Goal: Communication & Community: Participate in discussion

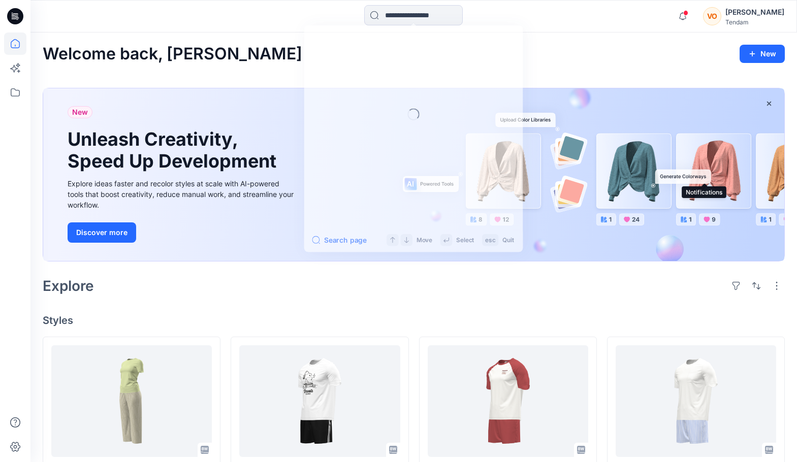
scroll to position [155, 0]
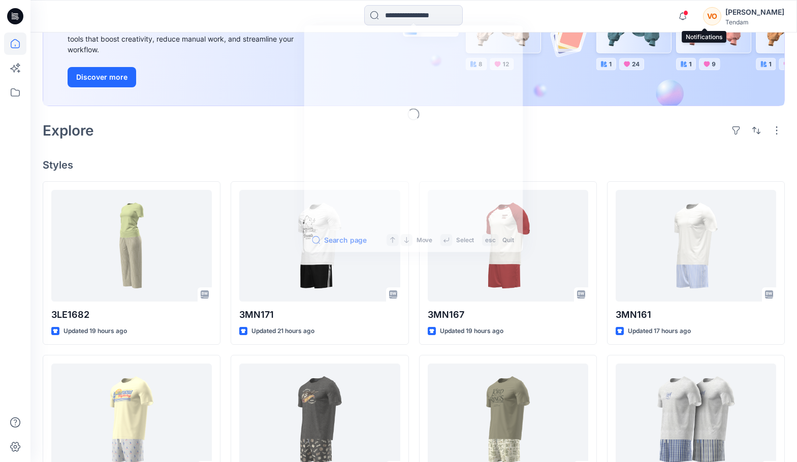
click at [405, 9] on input at bounding box center [413, 15] width 99 height 20
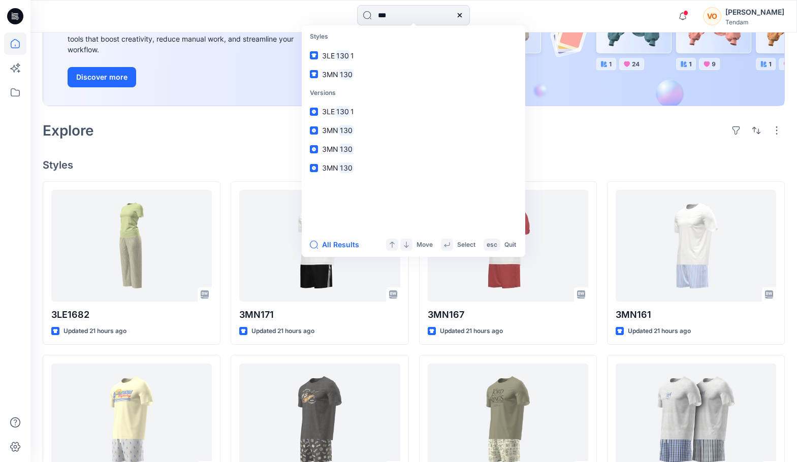
type input "***"
click at [658, 157] on div "Welcome back, [PERSON_NAME] New New Unleash Creativity, Speed Up Development Ex…" at bounding box center [413, 309] width 766 height 864
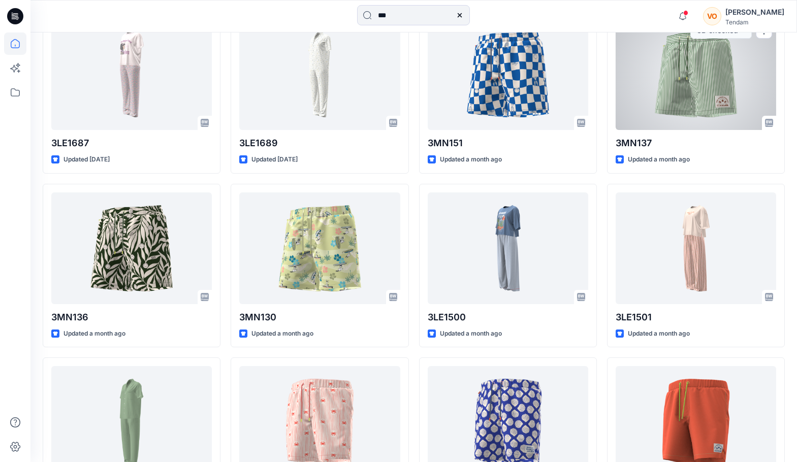
scroll to position [849, 0]
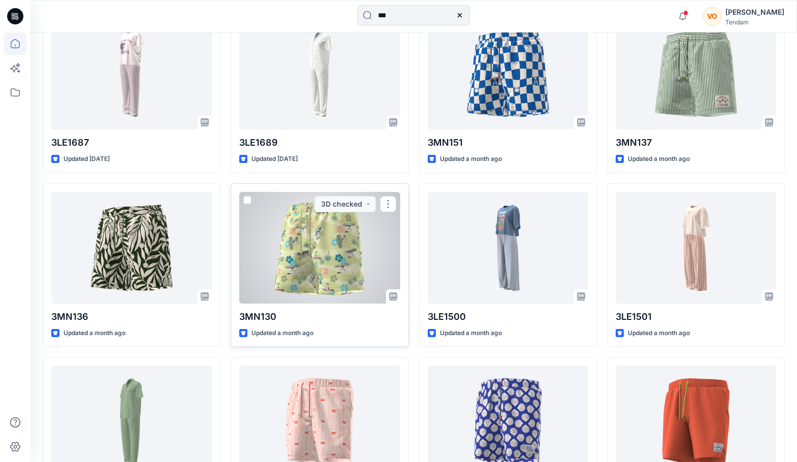
click at [341, 233] on div at bounding box center [319, 248] width 160 height 112
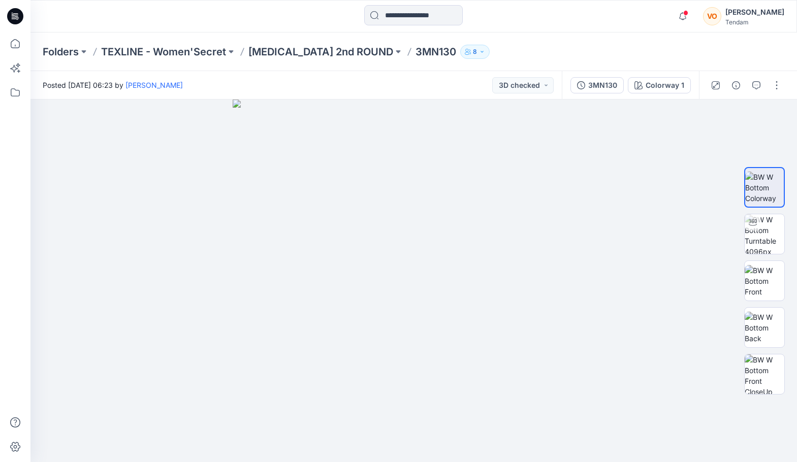
click at [193, 16] on div at bounding box center [125, 16] width 191 height 22
click at [759, 82] on icon "button" at bounding box center [756, 85] width 8 height 8
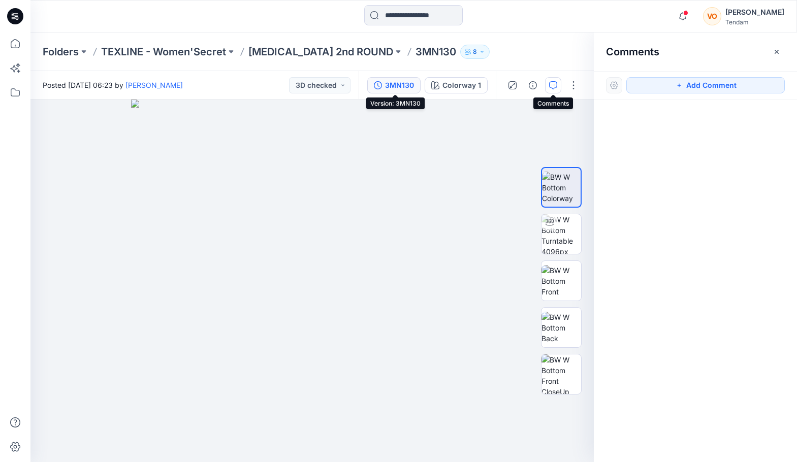
click at [398, 88] on div "3MN130" at bounding box center [399, 85] width 29 height 11
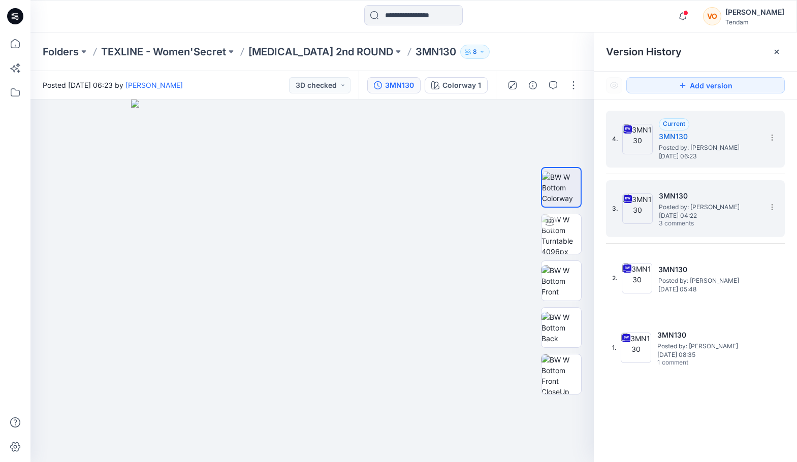
click at [676, 209] on span "Posted by: [PERSON_NAME]" at bounding box center [710, 207] width 102 height 10
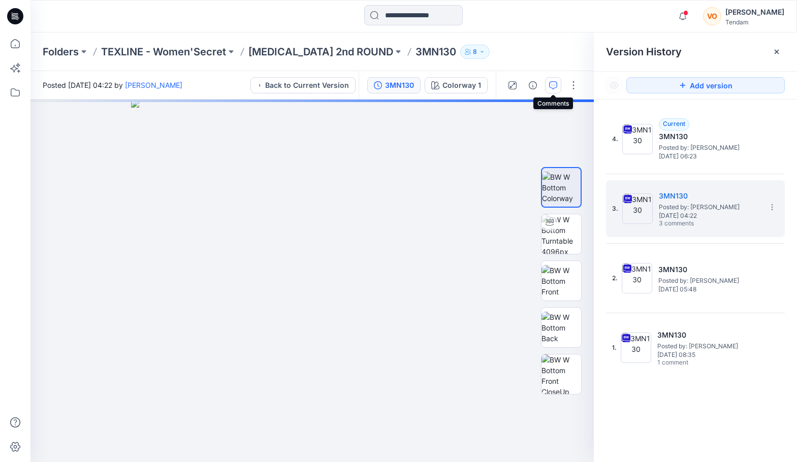
click at [555, 85] on icon "button" at bounding box center [553, 85] width 8 height 8
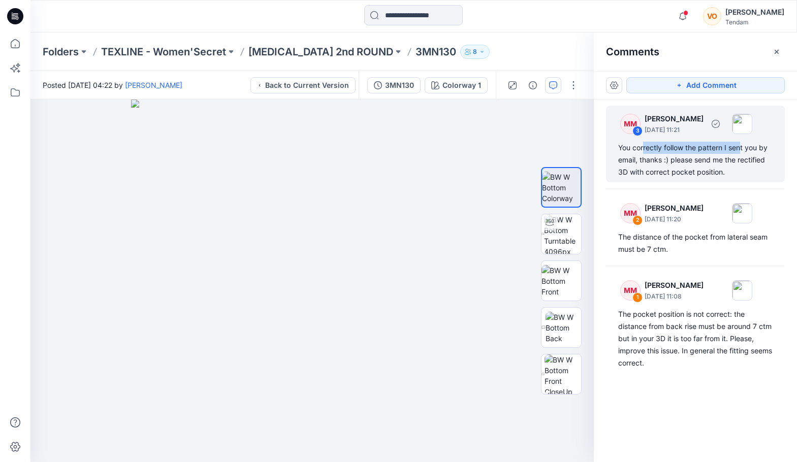
drag, startPoint x: 643, startPoint y: 152, endPoint x: 743, endPoint y: 151, distance: 99.5
click at [743, 151] on div "You correctly follow the pattern I sent you by email, thanks :) please send me …" at bounding box center [695, 160] width 154 height 37
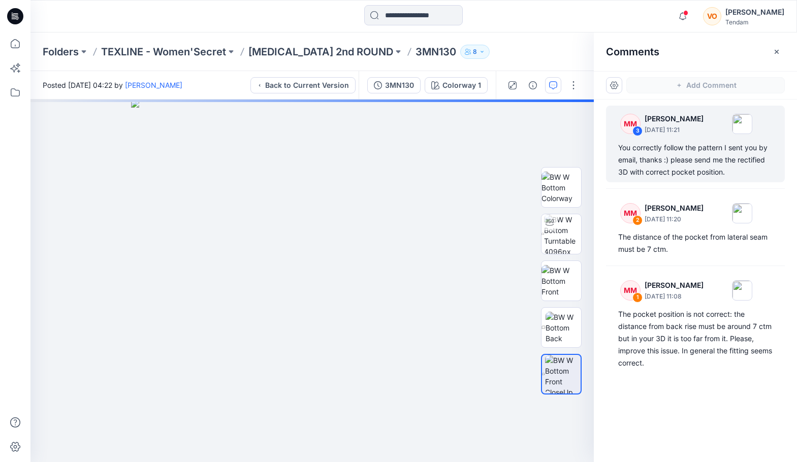
click at [708, 69] on div "Comments" at bounding box center [695, 52] width 203 height 38
click at [557, 85] on button "button" at bounding box center [553, 85] width 16 height 16
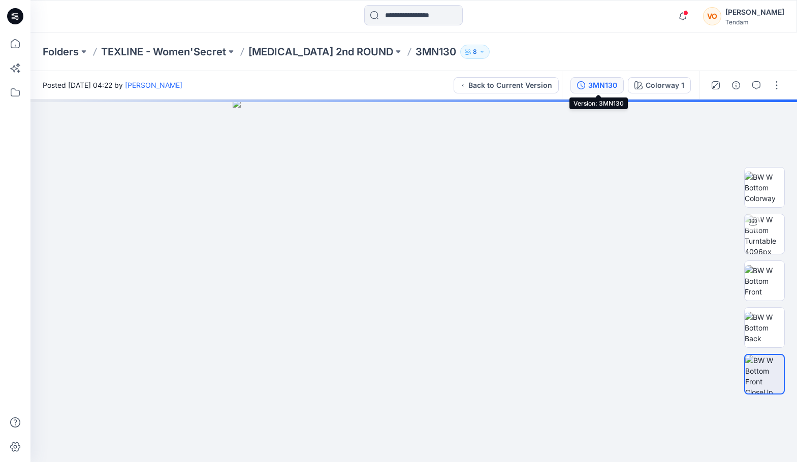
click at [595, 82] on div "3MN130" at bounding box center [602, 85] width 29 height 11
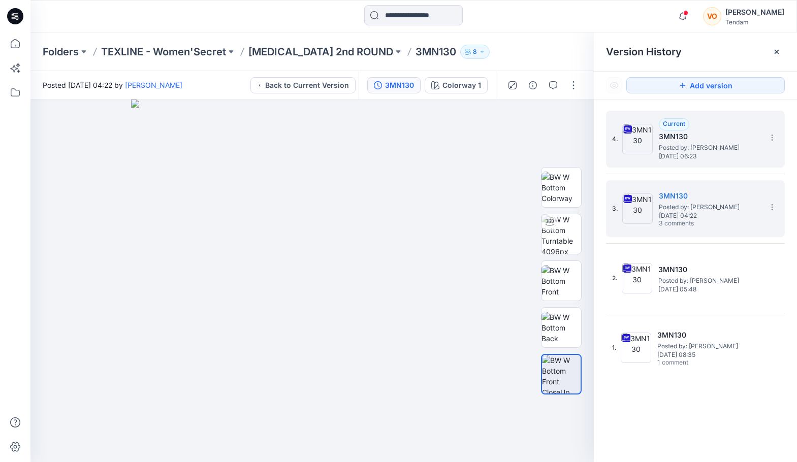
click at [682, 149] on span "Posted by: [PERSON_NAME]" at bounding box center [710, 148] width 102 height 10
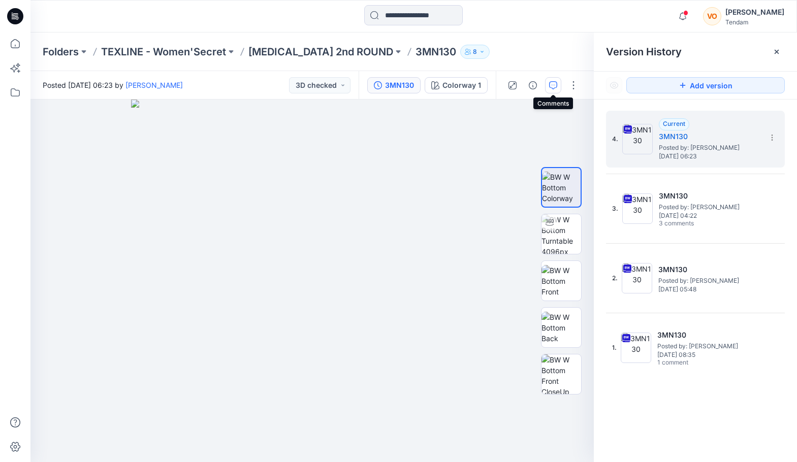
click at [554, 81] on button "button" at bounding box center [553, 85] width 16 height 16
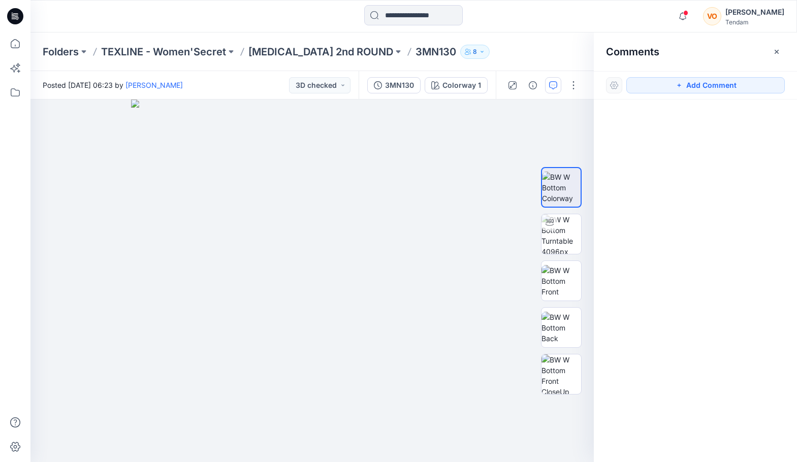
click at [86, 11] on div at bounding box center [125, 16] width 191 height 22
click at [61, 15] on div at bounding box center [125, 16] width 191 height 22
click at [49, 255] on div at bounding box center [311, 281] width 563 height 363
click at [100, 20] on div at bounding box center [125, 16] width 191 height 22
click at [289, 54] on p "[MEDICAL_DATA] 2nd ROUND" at bounding box center [320, 52] width 145 height 14
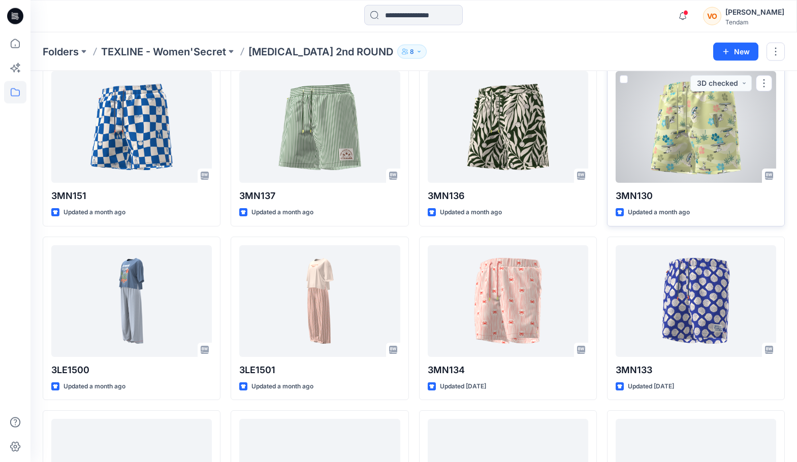
scroll to position [52, 0]
click at [656, 143] on div at bounding box center [696, 127] width 160 height 112
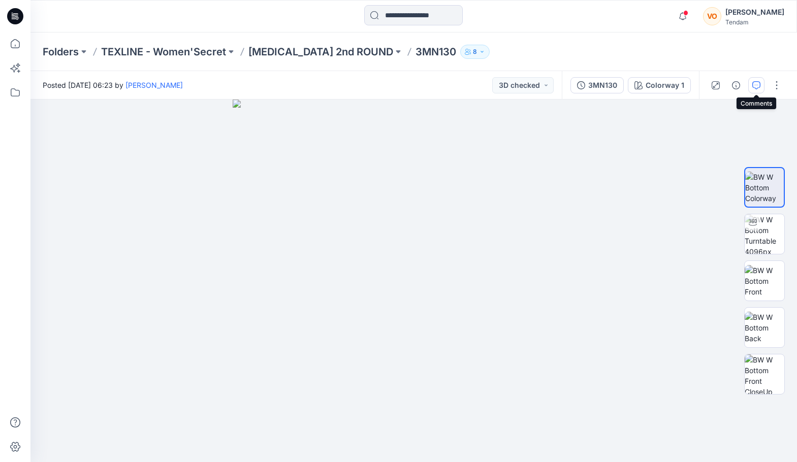
click at [760, 89] on button "button" at bounding box center [756, 85] width 16 height 16
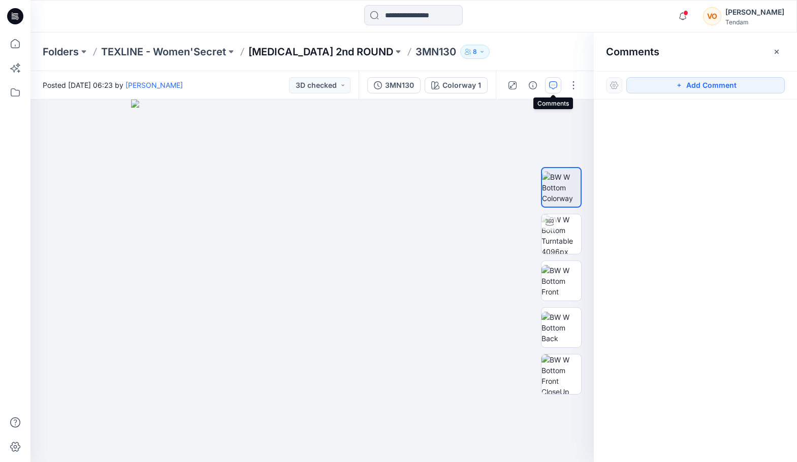
click at [291, 52] on p "[MEDICAL_DATA] 2nd ROUND" at bounding box center [320, 52] width 145 height 14
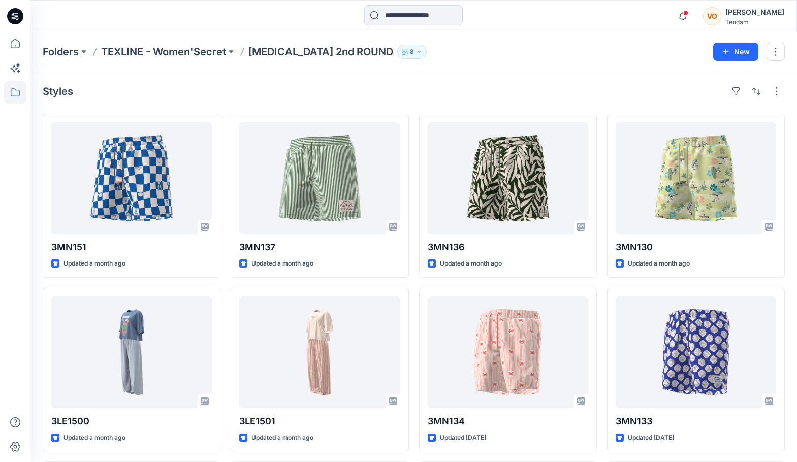
click at [77, 28] on div "Notifications [PERSON_NAME] changed the status of 3LE1682 to 3D checked ` View …" at bounding box center [413, 16] width 766 height 33
click at [692, 15] on icon "button" at bounding box center [682, 16] width 19 height 20
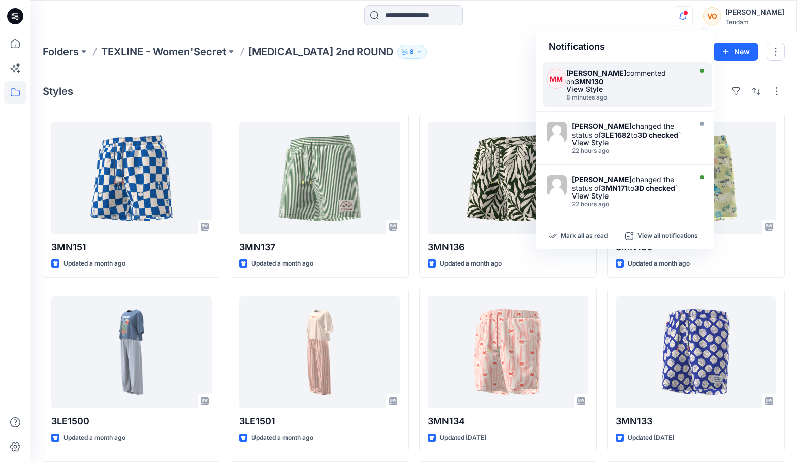
click at [657, 88] on div "View Style" at bounding box center [627, 89] width 122 height 7
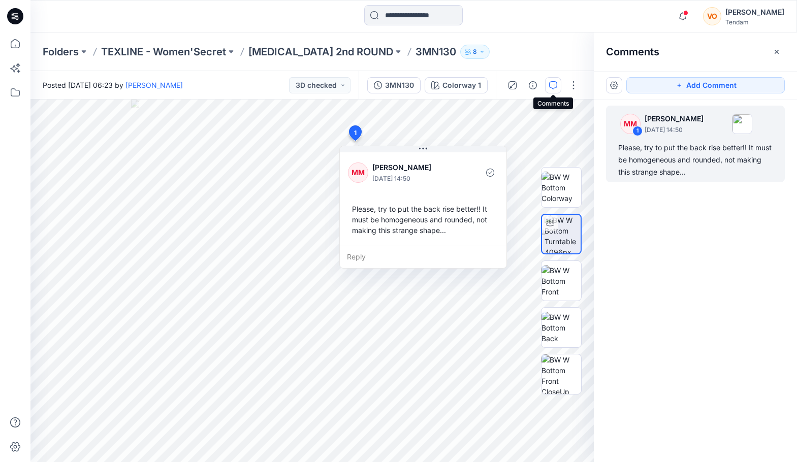
click at [556, 88] on icon "button" at bounding box center [553, 85] width 8 height 8
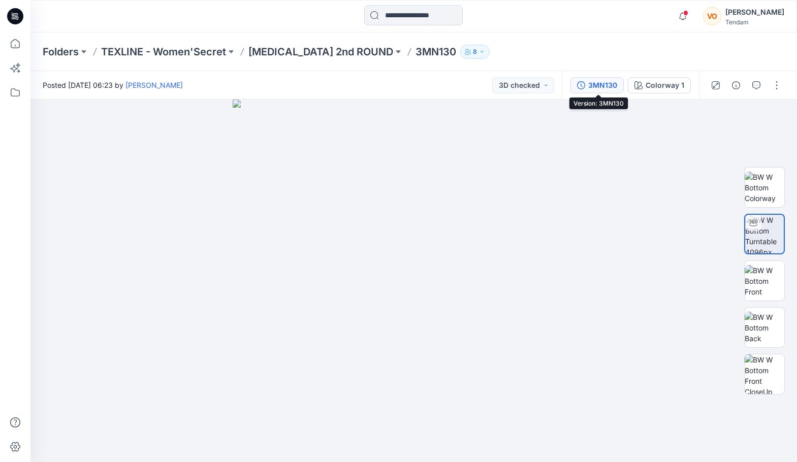
click at [601, 91] on button "3MN130" at bounding box center [596, 85] width 53 height 16
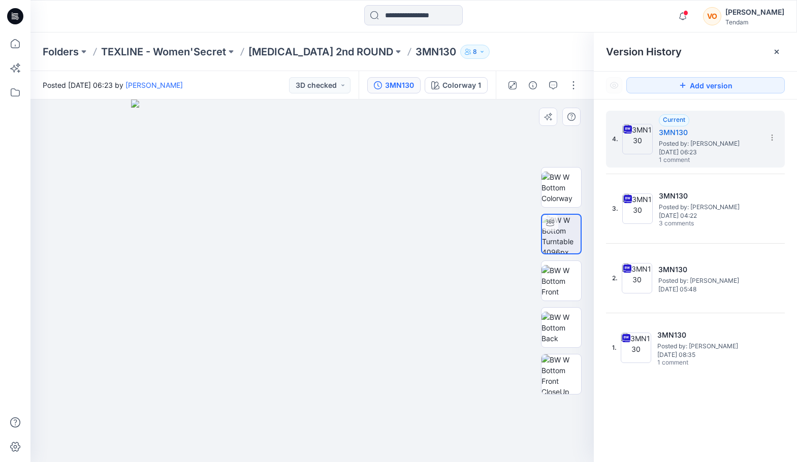
click at [72, 205] on div at bounding box center [311, 281] width 563 height 363
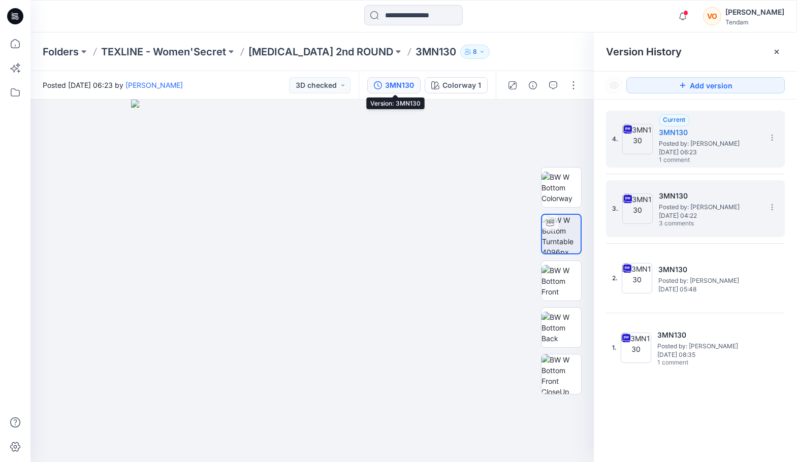
click at [685, 225] on span "3 comments" at bounding box center [694, 224] width 71 height 8
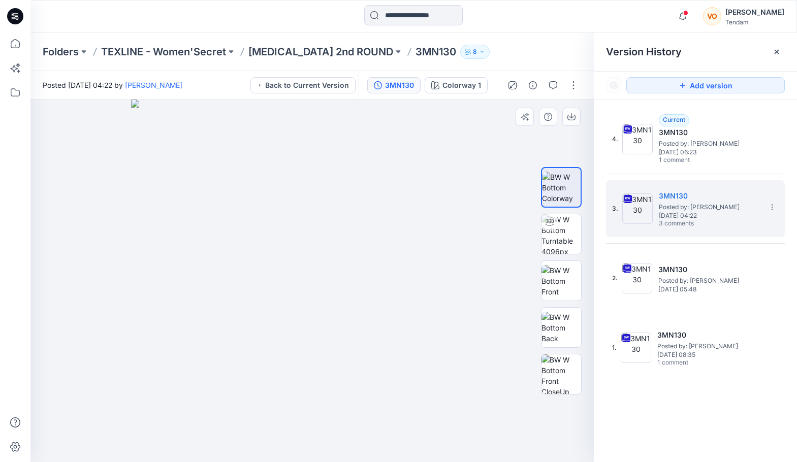
click at [42, 144] on div at bounding box center [311, 281] width 563 height 363
click at [691, 211] on span "Posted by: [PERSON_NAME]" at bounding box center [710, 207] width 102 height 10
click at [670, 223] on span "3 comments" at bounding box center [694, 224] width 71 height 8
click at [548, 83] on button "button" at bounding box center [553, 85] width 16 height 16
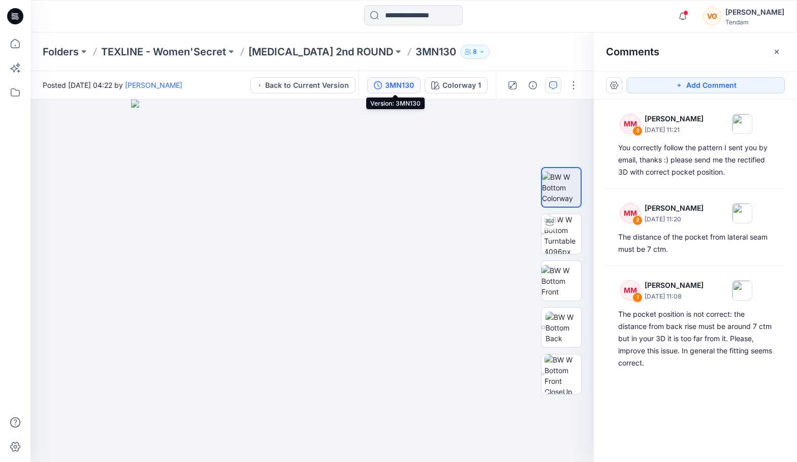
click at [400, 79] on button "3MN130" at bounding box center [393, 85] width 53 height 16
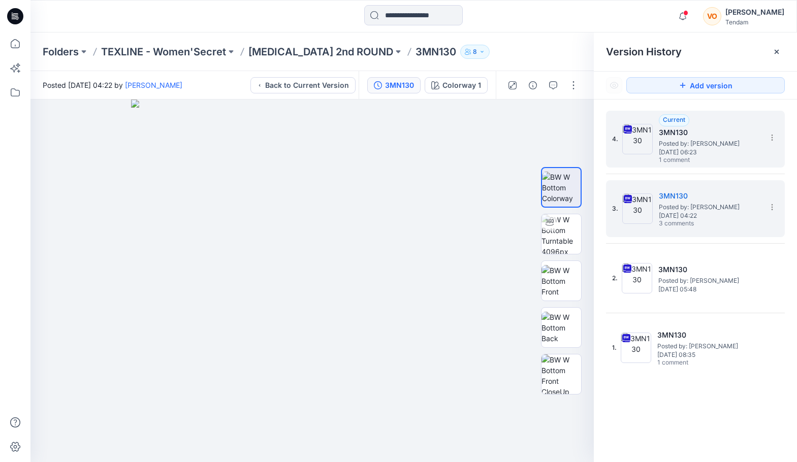
click at [702, 150] on span "[DATE] 06:23" at bounding box center [710, 152] width 102 height 7
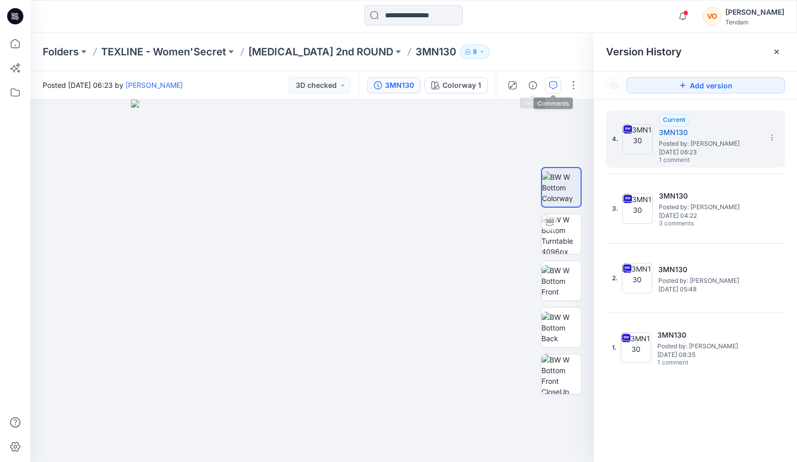
click at [549, 85] on button "button" at bounding box center [553, 85] width 16 height 16
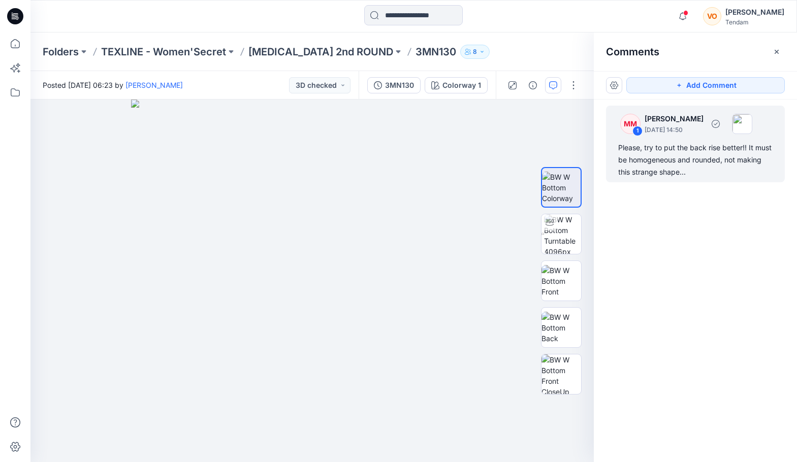
click at [670, 175] on div "Please, try to put the back rise better!! It must be homogeneous and rounded, n…" at bounding box center [695, 160] width 154 height 37
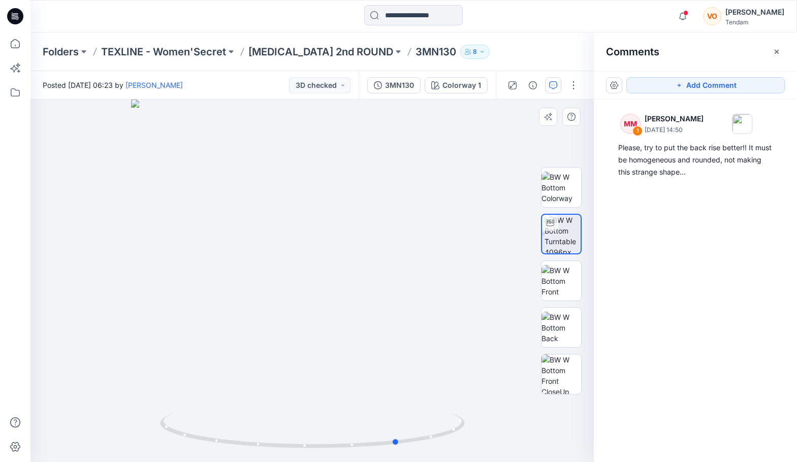
drag, startPoint x: 314, startPoint y: 446, endPoint x: 96, endPoint y: 407, distance: 221.9
click at [96, 407] on div at bounding box center [311, 281] width 563 height 363
click at [84, 140] on div at bounding box center [311, 281] width 563 height 363
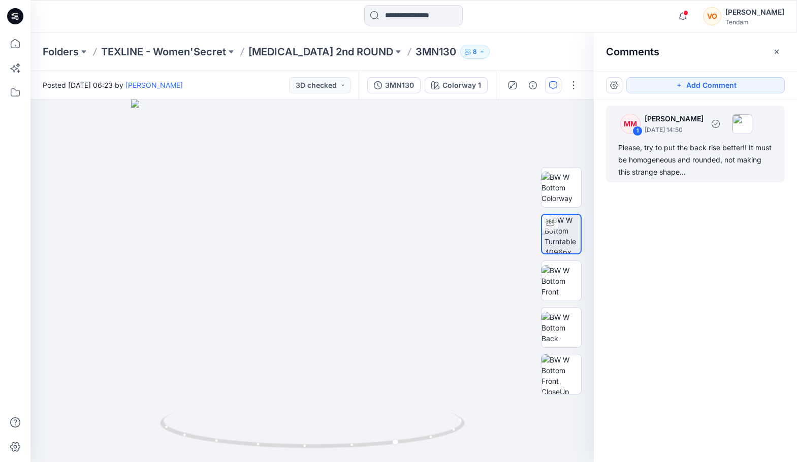
click at [673, 149] on div "Please, try to put the back rise better!! It must be homogeneous and rounded, n…" at bounding box center [695, 160] width 154 height 37
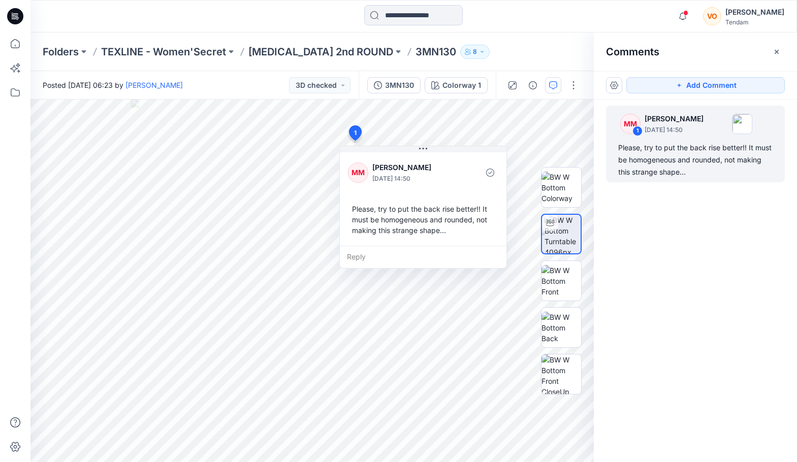
click at [356, 255] on div "Reply" at bounding box center [423, 257] width 167 height 22
